Goal: Transaction & Acquisition: Purchase product/service

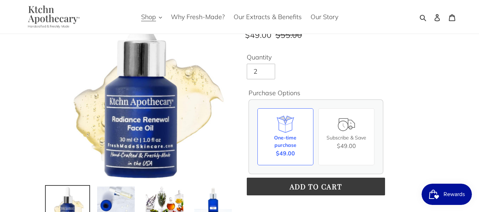
type input "2"
click at [264, 69] on input "2" at bounding box center [261, 72] width 28 height 16
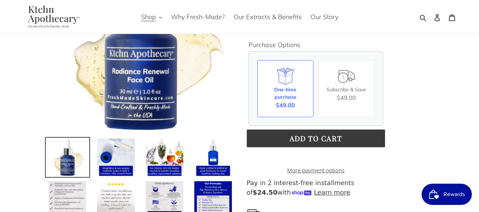
scroll to position [120, 0]
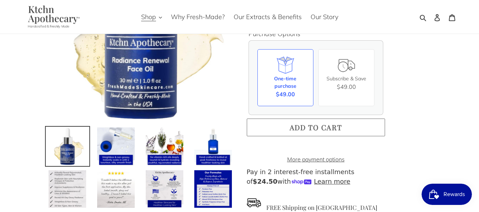
click at [350, 127] on button "Add to cart" at bounding box center [316, 128] width 138 height 18
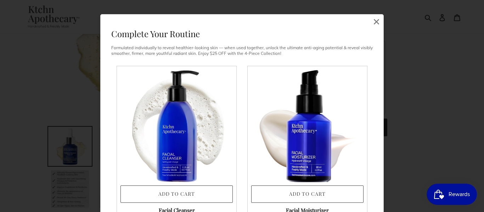
click at [402, 88] on div "Complete Your Routine Formulated individually to reveal healthier-looking skin …" at bounding box center [242, 106] width 484 height 212
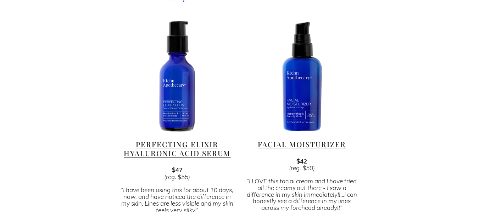
scroll to position [748, 0]
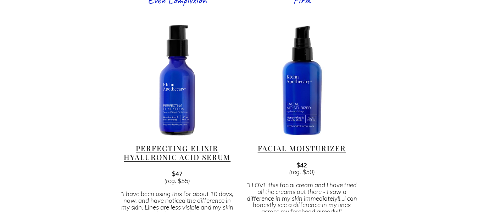
click at [298, 144] on link "Facial Moisturizer" at bounding box center [302, 149] width 88 height 10
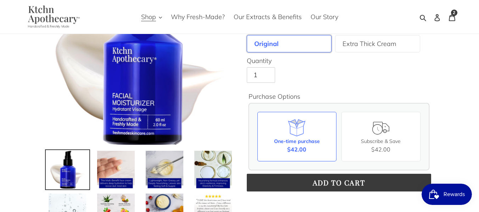
scroll to position [178, 0]
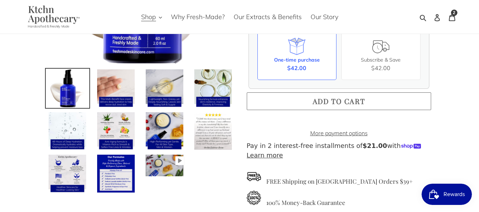
click at [387, 98] on button "Add to cart" at bounding box center [339, 102] width 184 height 18
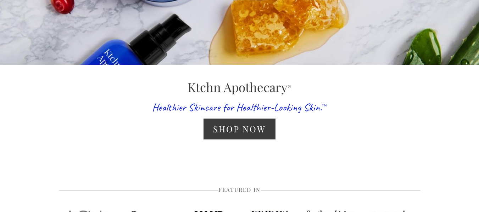
scroll to position [94, 0]
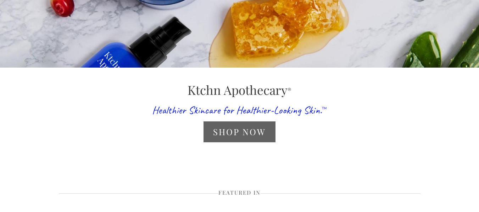
click at [249, 131] on link "Shop Now" at bounding box center [240, 132] width 72 height 21
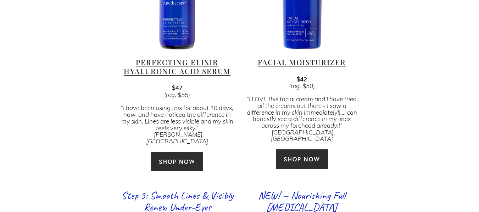
scroll to position [838, 0]
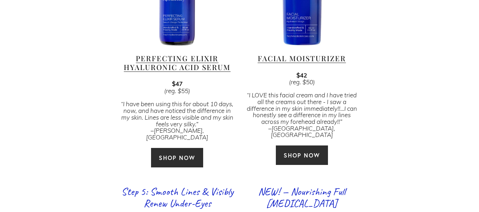
click at [185, 148] on link "SHOP NOW" at bounding box center [177, 158] width 53 height 20
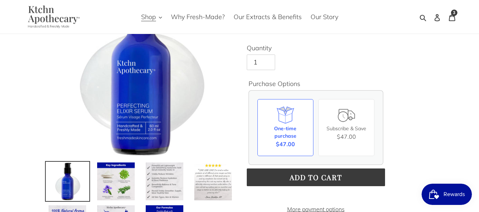
scroll to position [92, 0]
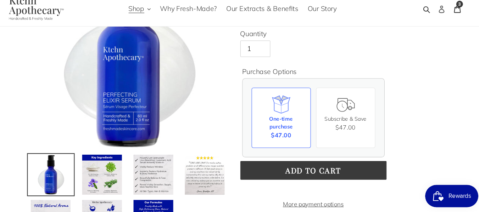
click at [436, 18] on icon at bounding box center [437, 17] width 7 height 7
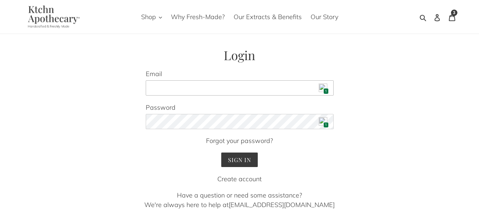
drag, startPoint x: 200, startPoint y: 89, endPoint x: 242, endPoint y: 87, distance: 42.6
click at [200, 89] on input "Email" at bounding box center [240, 88] width 188 height 16
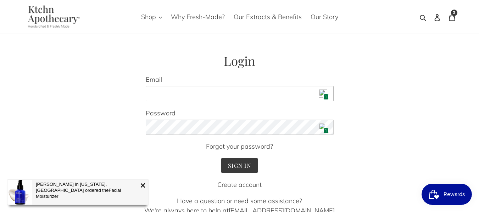
type input "dmulder4556@gmail.com"
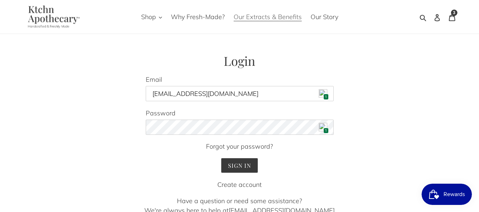
click at [296, 15] on span "Our Extracts & Benefits" at bounding box center [268, 17] width 68 height 9
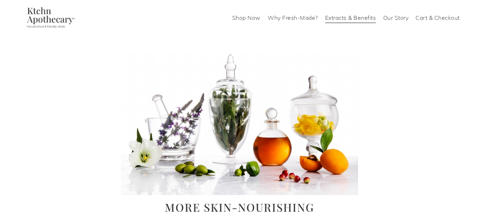
click at [432, 16] on link "Cart & Checkout" at bounding box center [438, 17] width 44 height 11
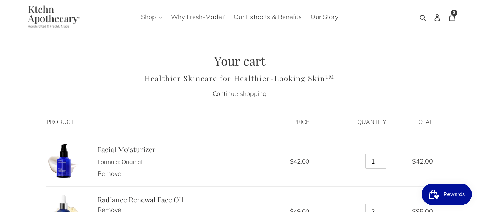
click at [148, 19] on span "Shop" at bounding box center [148, 17] width 15 height 9
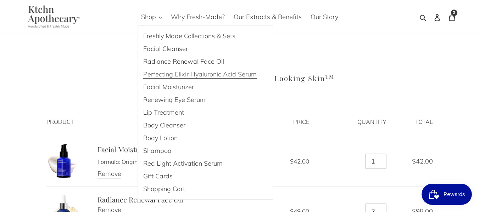
click at [207, 74] on span "Perfecting Elixir Hyaluronic Acid Serum" at bounding box center [199, 74] width 113 height 9
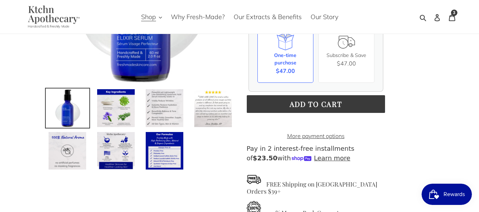
scroll to position [158, 0]
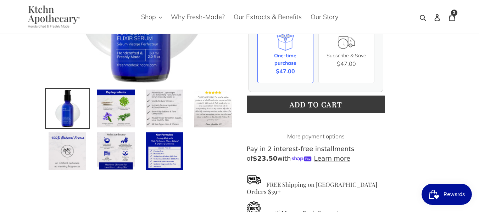
click at [249, 119] on shop-pay-wallet-button at bounding box center [248, 122] width 2 height 8
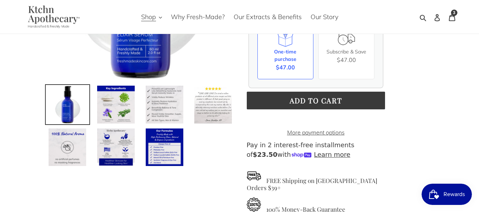
scroll to position [162, 0]
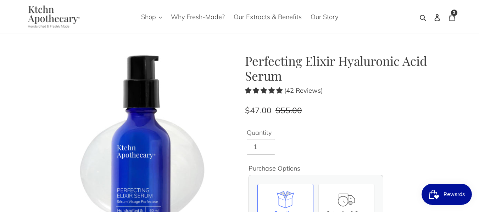
click at [451, 17] on icon at bounding box center [452, 17] width 7 height 7
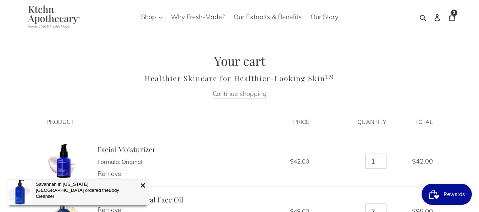
click at [249, 94] on link "Continue shopping" at bounding box center [240, 94] width 54 height 9
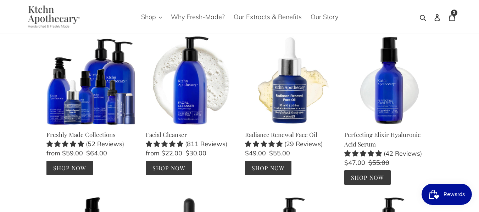
scroll to position [39, 0]
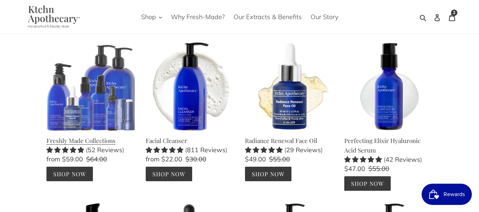
click at [77, 170] on link "Freshly Made Collections" at bounding box center [90, 111] width 89 height 139
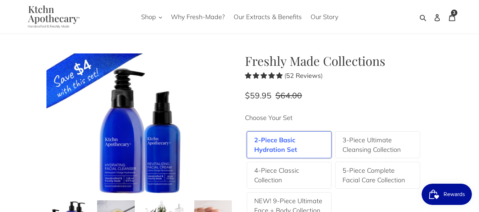
scroll to position [288, 0]
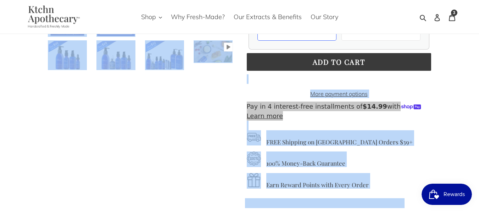
drag, startPoint x: 479, startPoint y: 38, endPoint x: 477, endPoint y: 12, distance: 26.3
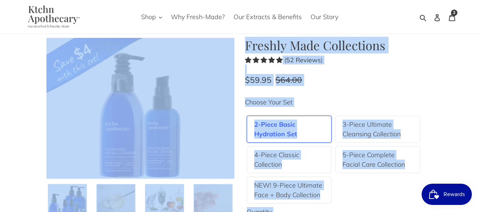
scroll to position [12, 0]
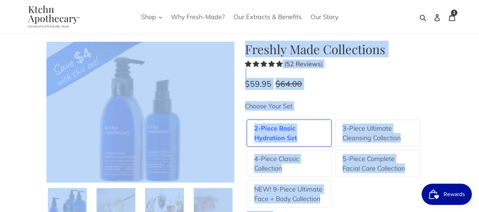
click at [398, 79] on dl "Regular price $59.95 Sale price $59.95 Regular price $64.00 Sold out Unit price…" at bounding box center [339, 84] width 188 height 12
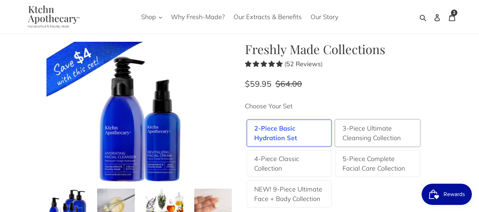
click at [380, 131] on label "3-Piece Ultimate Cleansing Collection" at bounding box center [378, 133] width 70 height 19
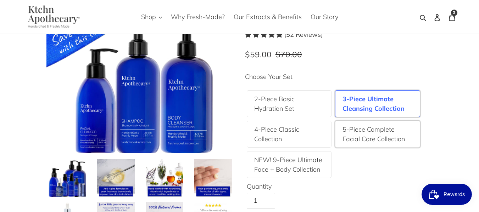
scroll to position [41, 0]
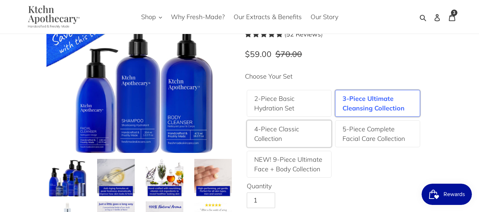
click at [291, 137] on label "4-Piece Classic Collection" at bounding box center [289, 133] width 70 height 19
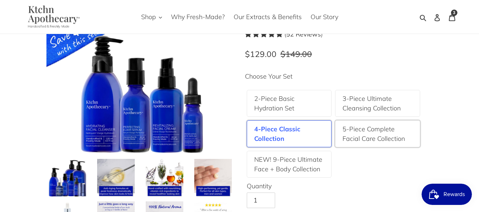
click at [374, 130] on label "5-Piece Complete Facial Care Collection" at bounding box center [378, 133] width 70 height 19
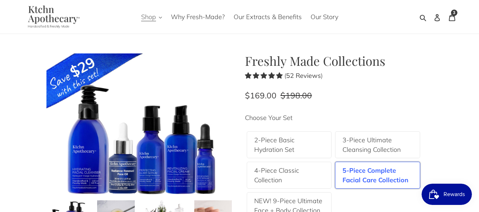
click at [151, 19] on span "Shop" at bounding box center [148, 17] width 15 height 9
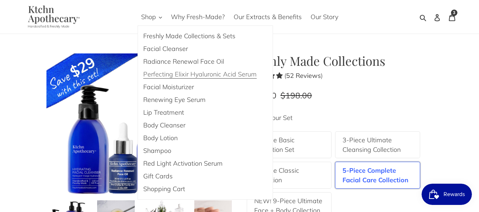
click at [215, 76] on span "Perfecting Elixir Hyaluronic Acid Serum" at bounding box center [199, 74] width 113 height 9
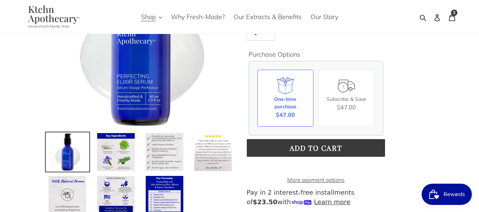
scroll to position [118, 0]
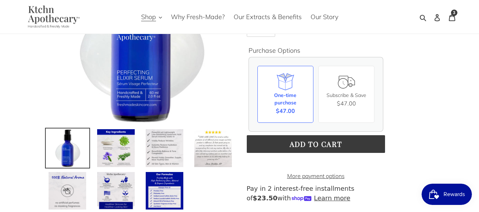
click at [249, 166] on shop-pay-wallet-button at bounding box center [248, 161] width 2 height 8
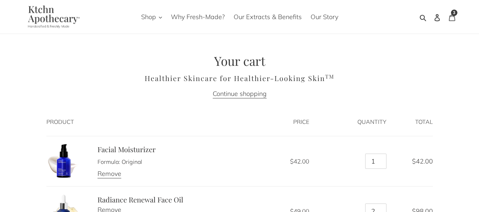
click at [451, 20] on icon at bounding box center [452, 17] width 7 height 7
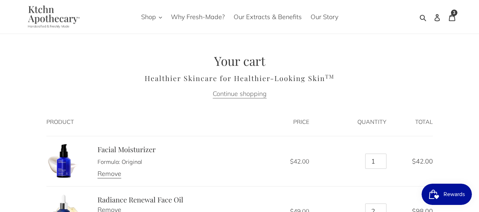
click at [251, 95] on link "Continue shopping" at bounding box center [240, 94] width 54 height 9
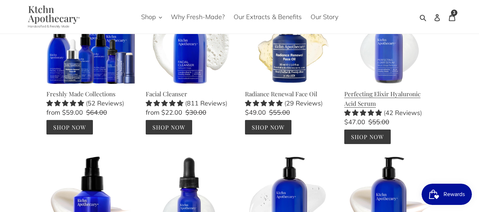
scroll to position [88, 0]
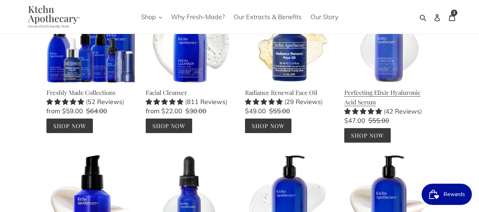
click at [371, 134] on link "Perfecting Elixir Hyaluronic Acid Serum" at bounding box center [388, 68] width 89 height 149
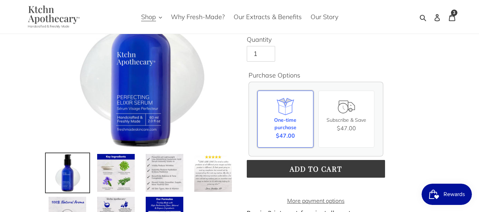
click at [284, 132] on span "$47.00" at bounding box center [285, 136] width 19 height 9
click at [0, 0] on input "One-time purchase $47.00" at bounding box center [0, 0] width 0 height 0
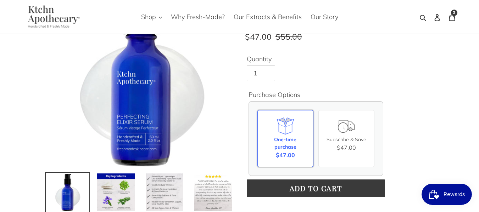
scroll to position [73, 0]
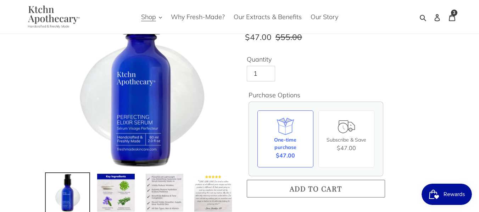
click at [309, 187] on span "Add to cart" at bounding box center [316, 189] width 52 height 10
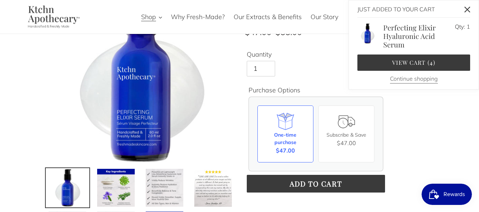
scroll to position [83, 0]
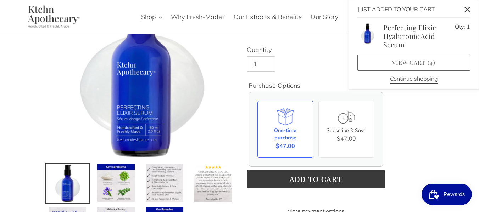
click at [417, 62] on link "View cart ( 4 )" at bounding box center [413, 63] width 113 height 16
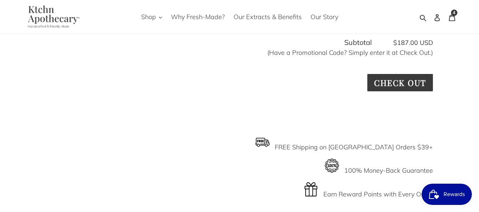
scroll to position [263, 0]
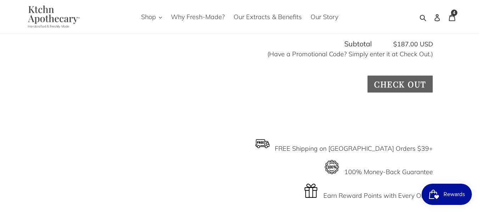
click at [402, 85] on input "Check out" at bounding box center [399, 84] width 65 height 17
